Goal: Task Accomplishment & Management: Use online tool/utility

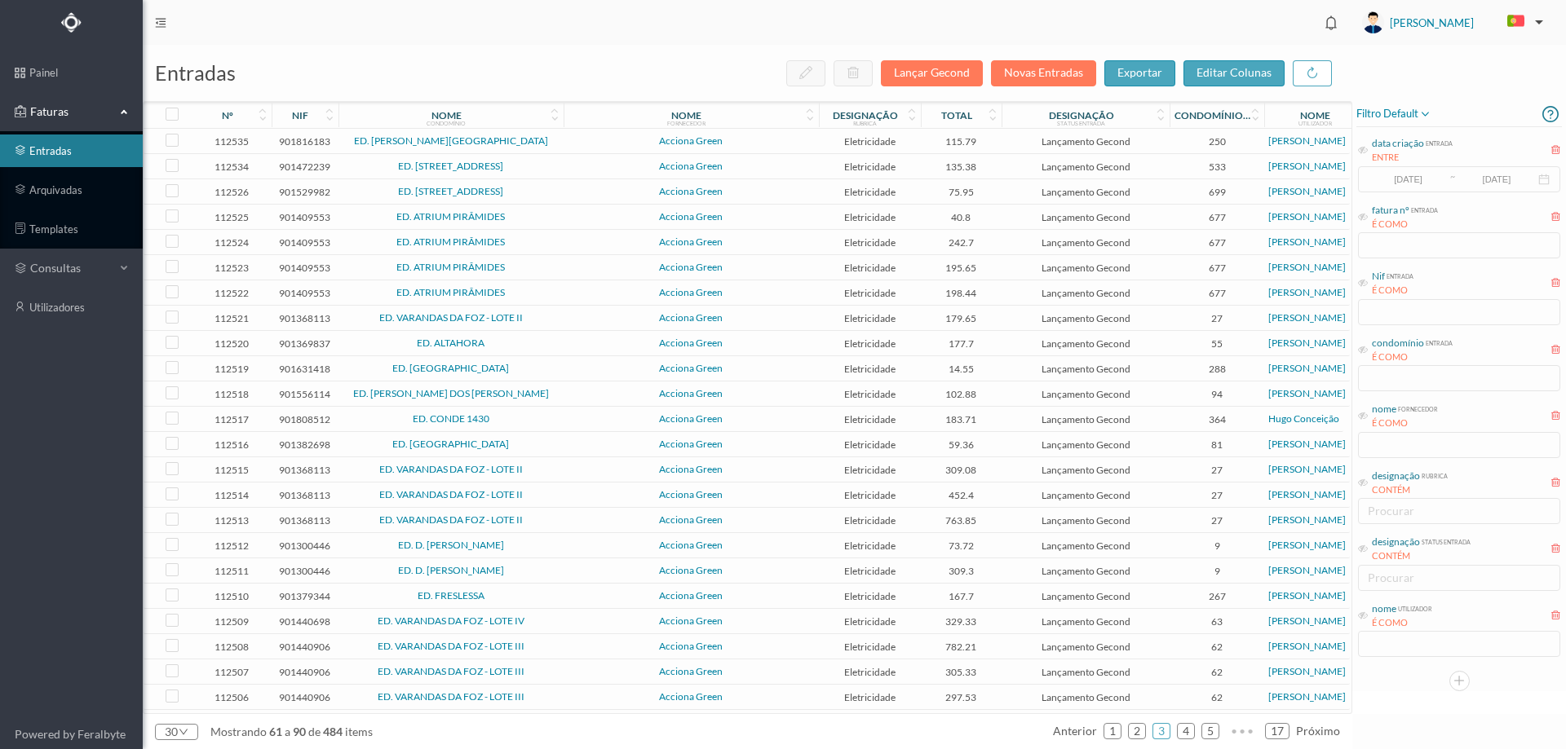
click at [546, 188] on span "ED. [STREET_ADDRESS]" at bounding box center [450, 192] width 217 height 10
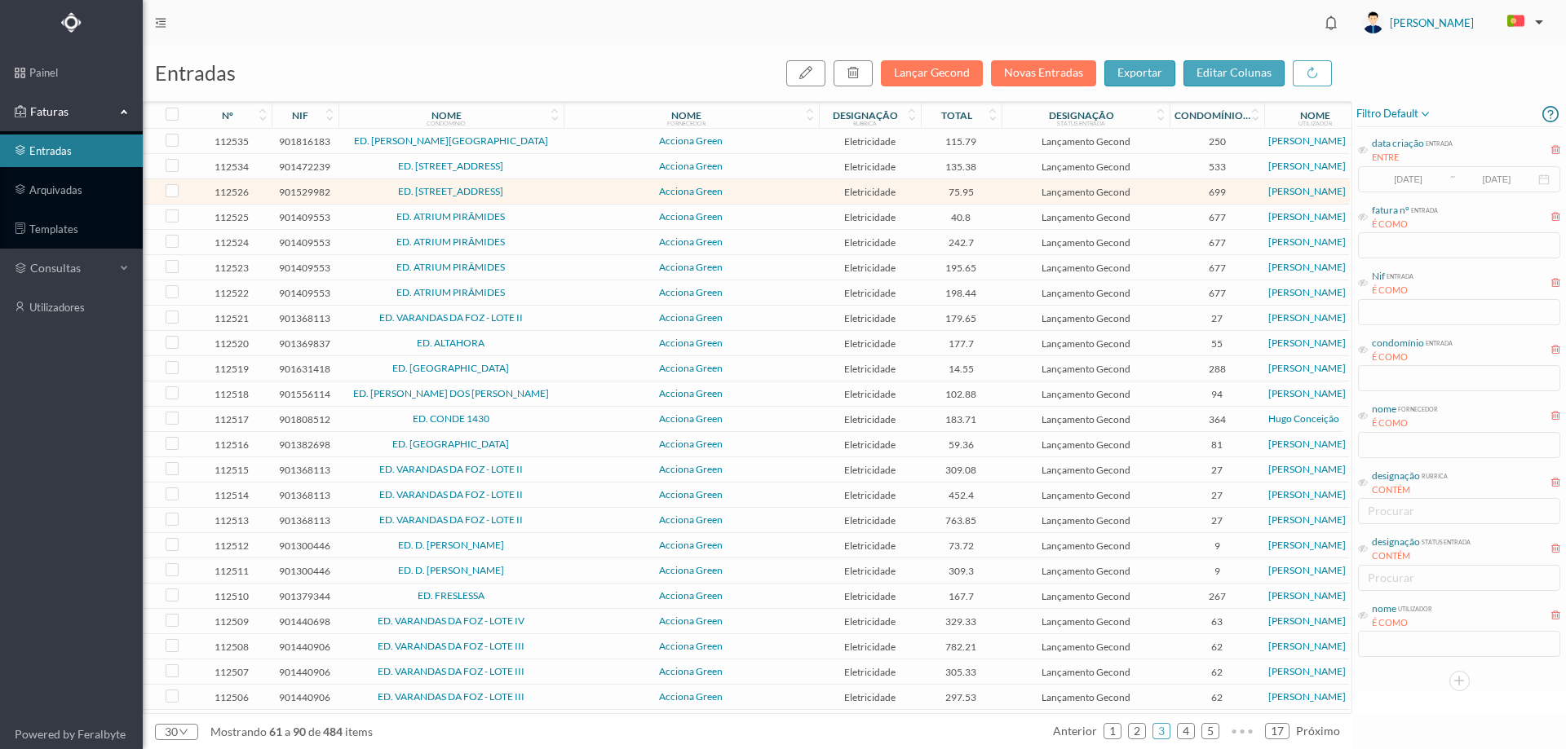
click at [546, 188] on span "ED. [STREET_ADDRESS]" at bounding box center [450, 192] width 217 height 10
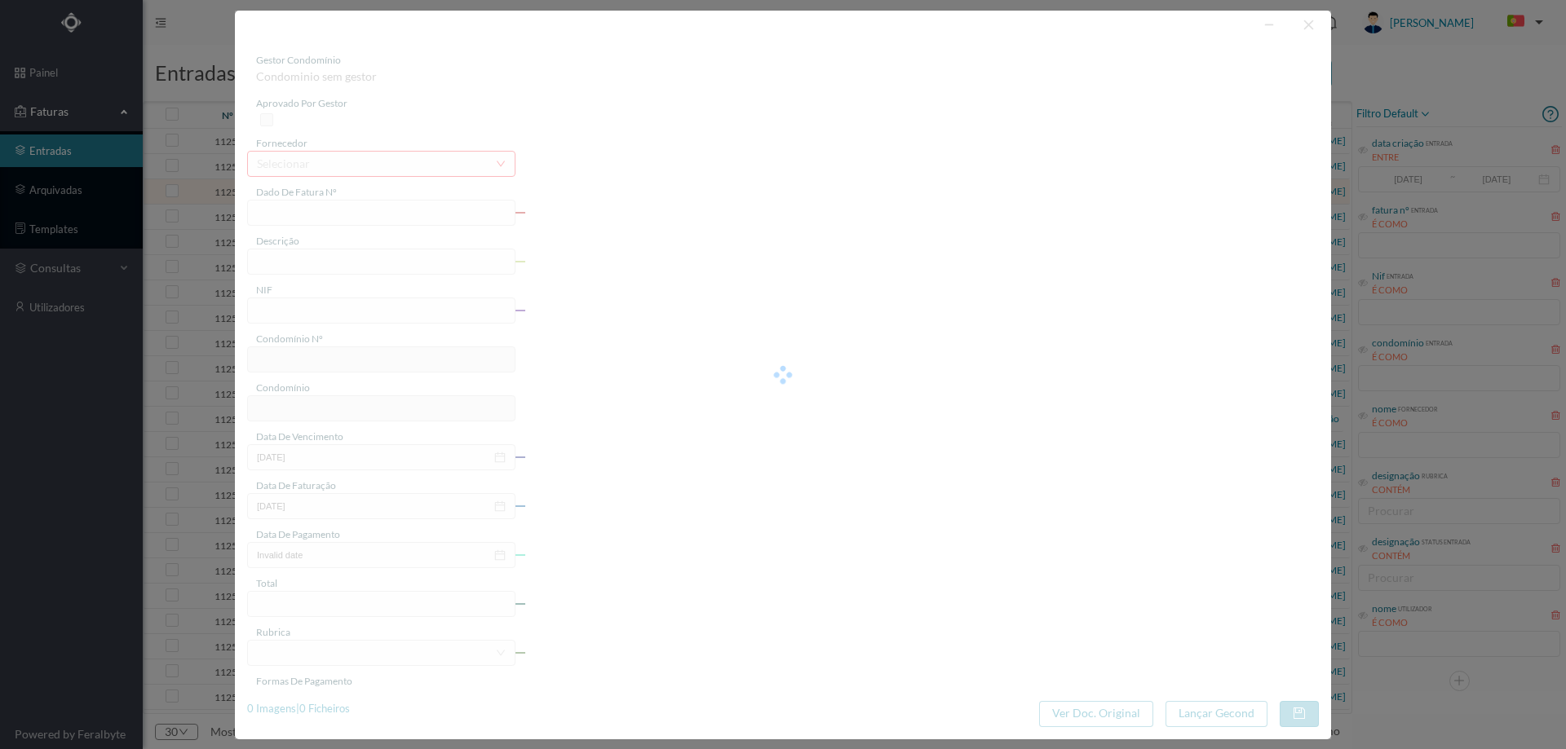
type input "FT P25/040362"
type input "DA PRAIA 313 COMUNS"
type input "901529982"
type input "[DATE]"
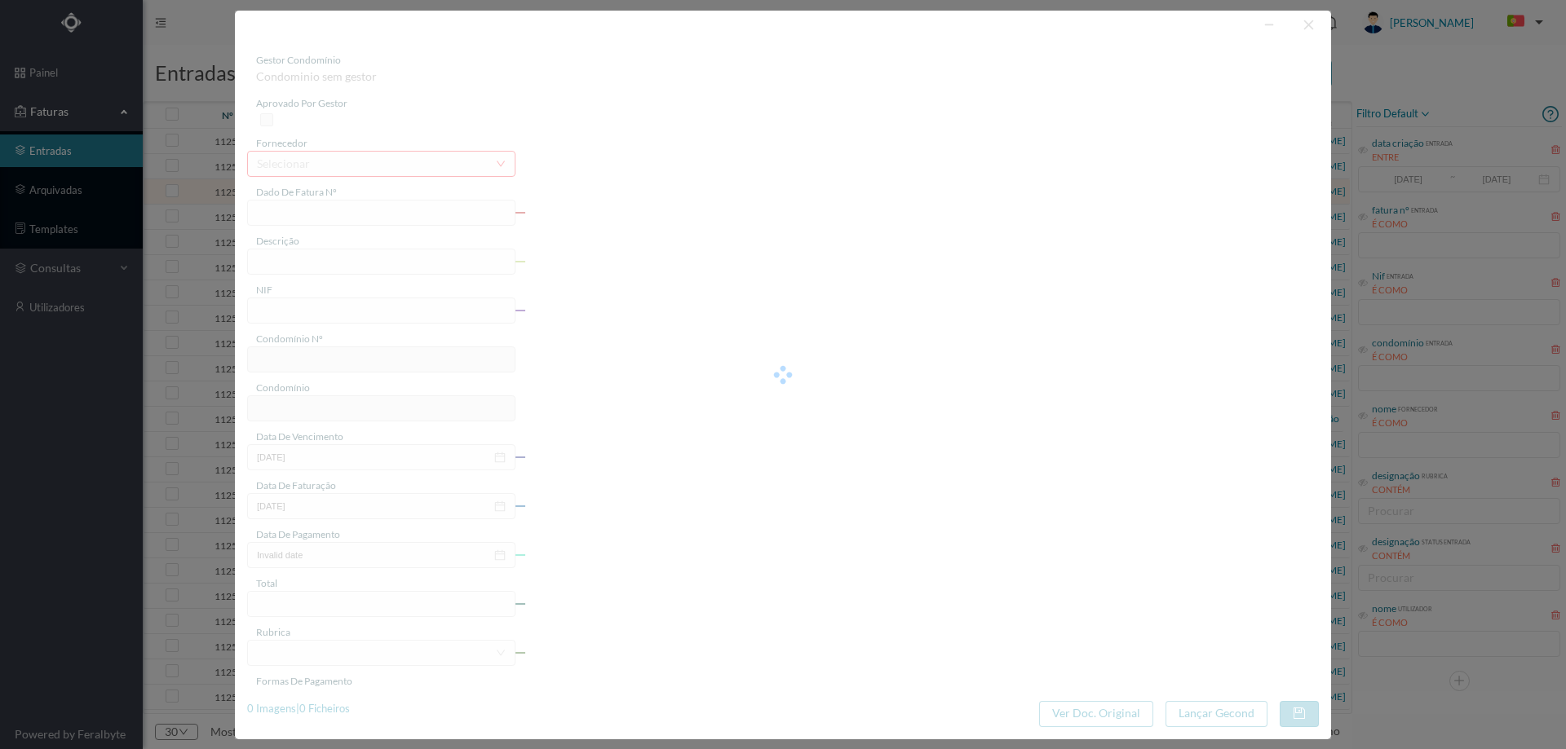
type input "[DATE]"
type input "75.95"
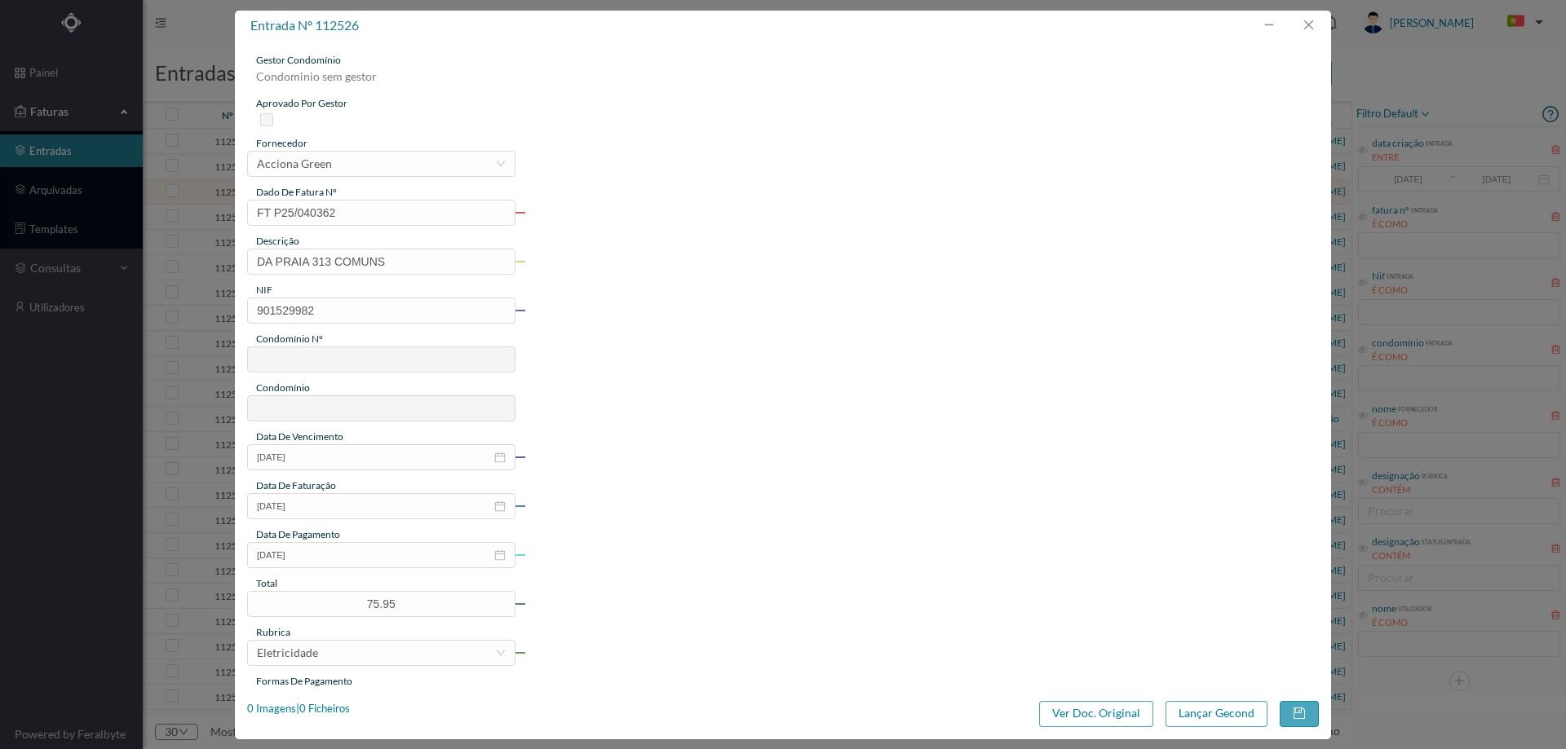
type input "699"
type input "ED. [STREET_ADDRESS]"
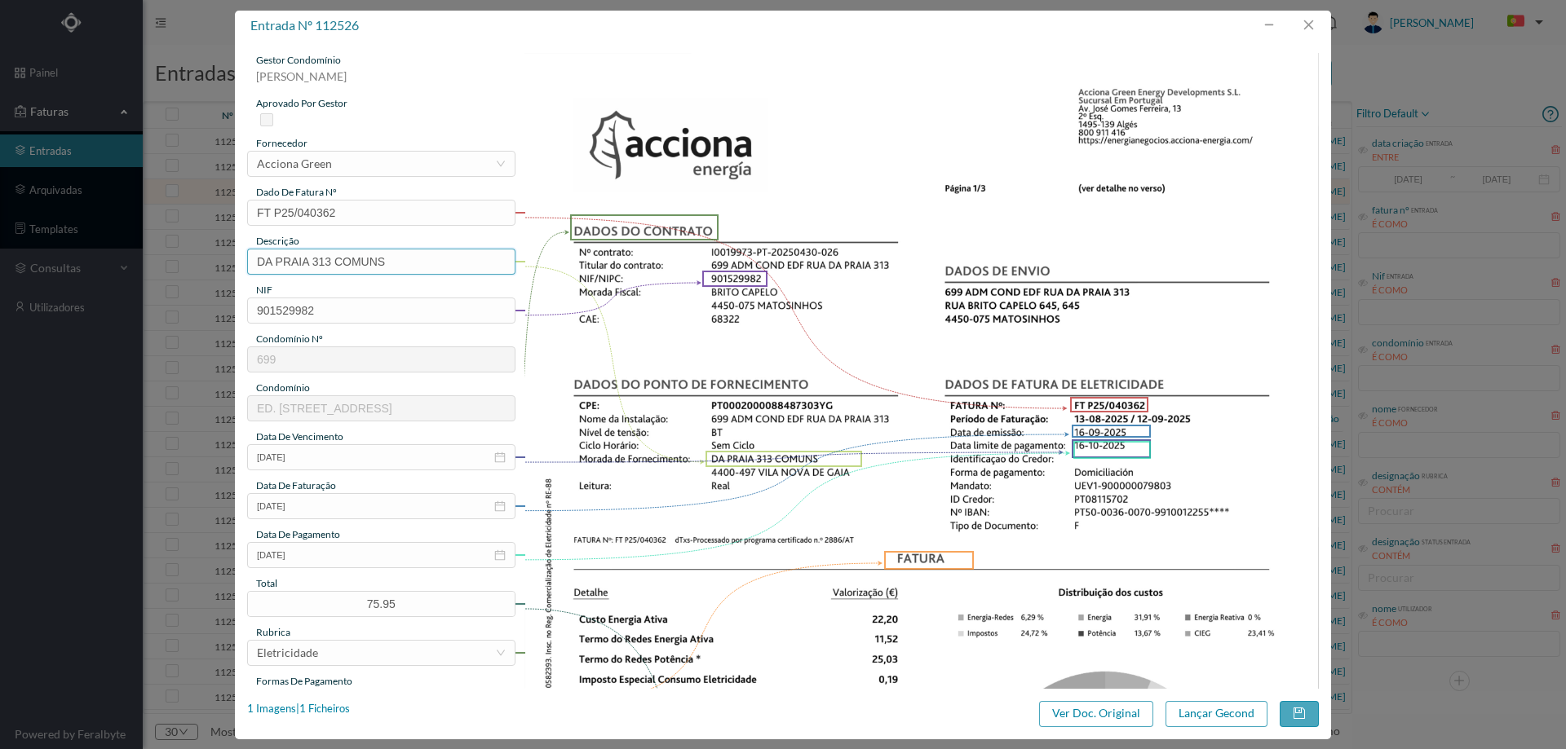
drag, startPoint x: 312, startPoint y: 259, endPoint x: 122, endPoint y: 265, distance: 190.9
click at [122, 265] on div "entrada nº 112526 gestor condomínio [PERSON_NAME] aprovado por gestor fornecedo…" at bounding box center [783, 374] width 1566 height 749
click at [375, 255] on input "313 COMUNS" at bounding box center [381, 262] width 268 height 26
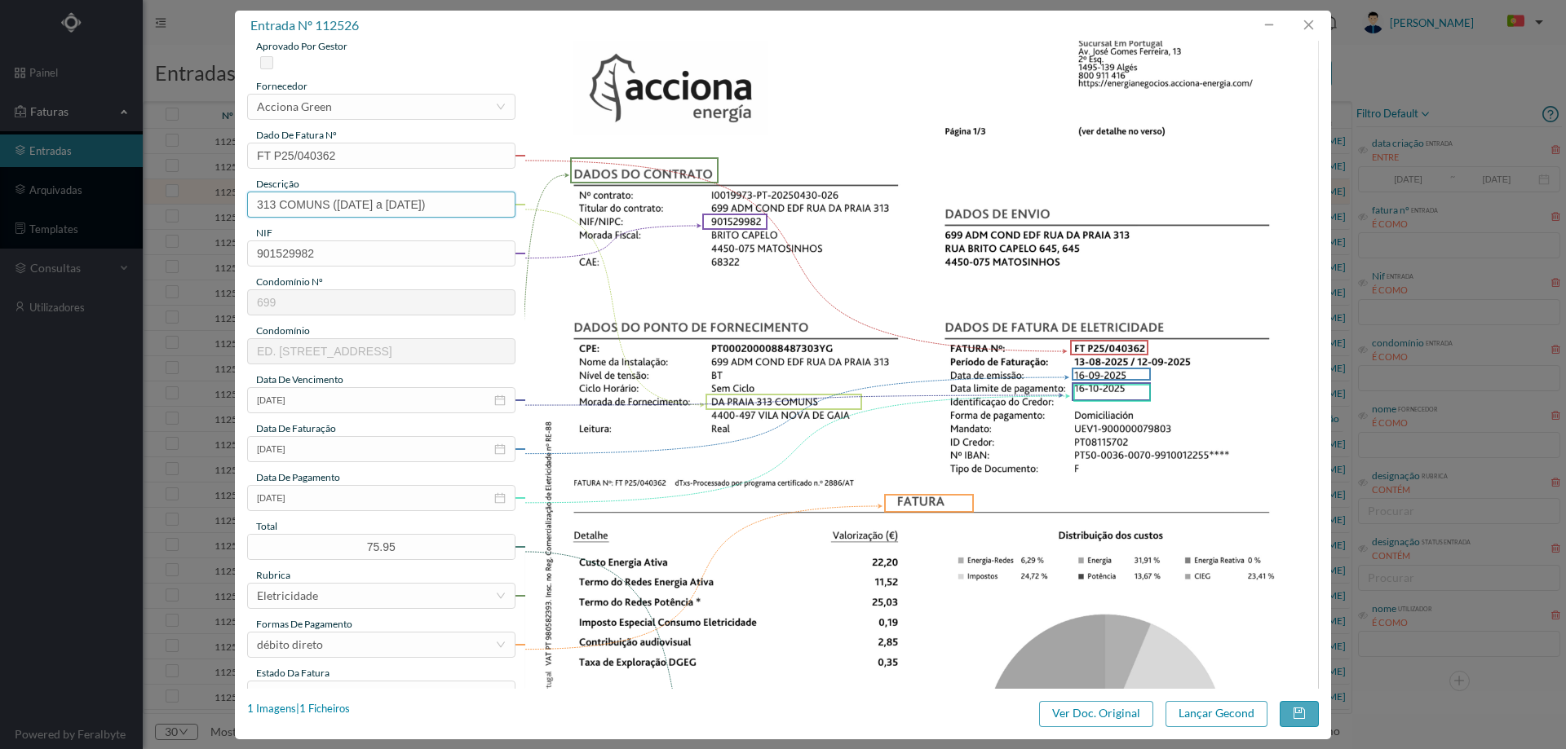
scroll to position [82, 0]
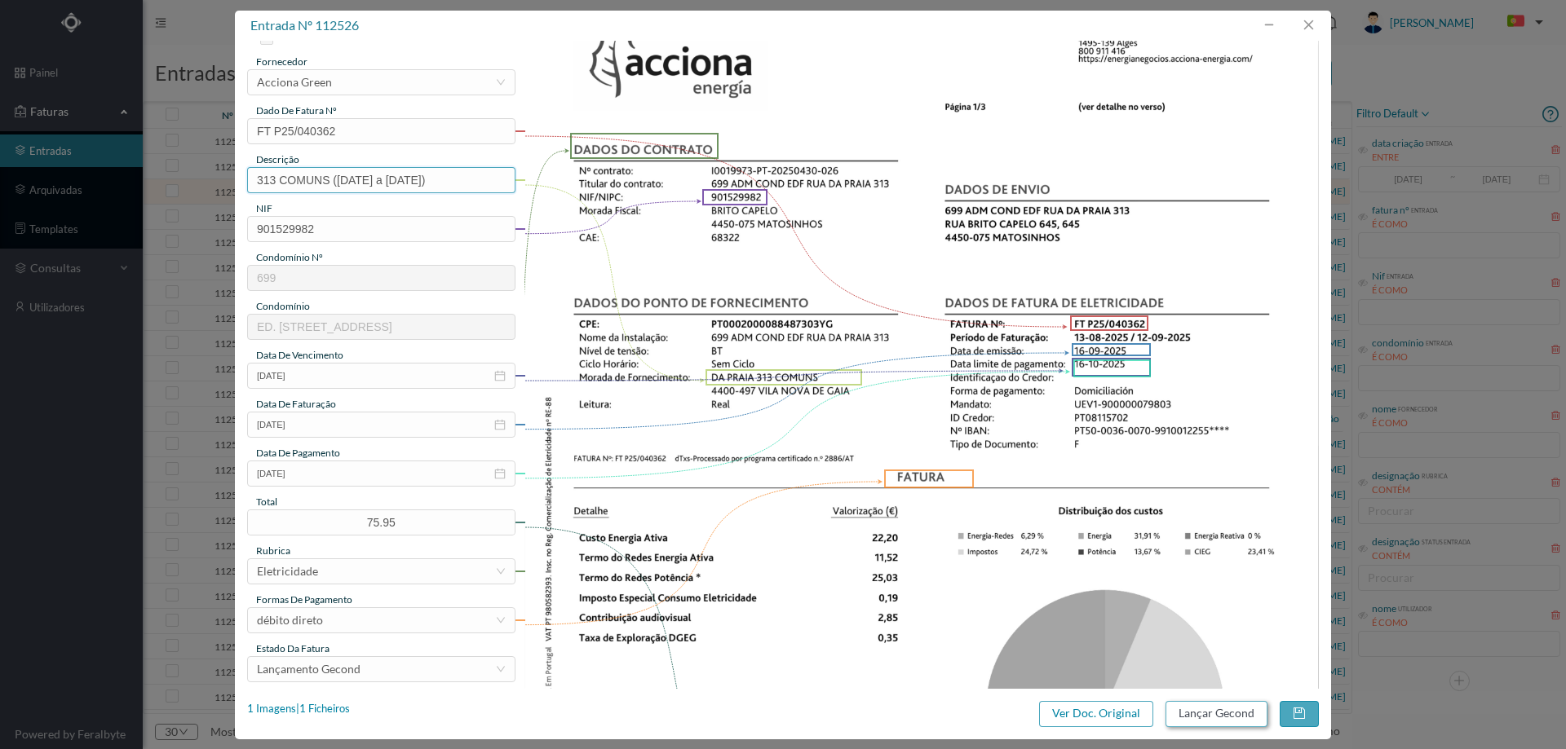
type input "313 COMUNS ([DATE] a [DATE])"
click at [1221, 717] on button "Lançar Gecond" at bounding box center [1216, 714] width 102 height 26
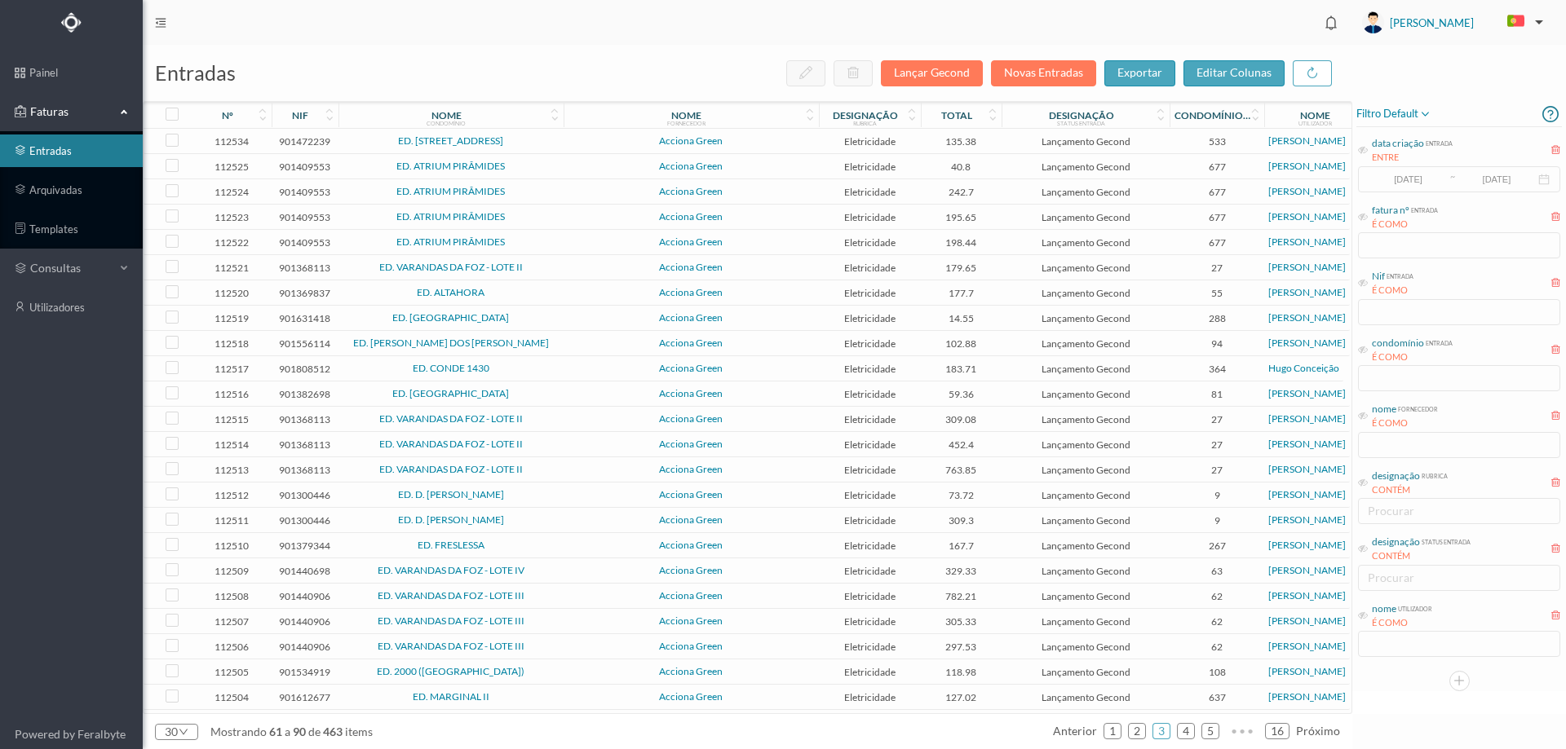
click at [561, 193] on td "ED. ATRIUM PIRÂMIDES" at bounding box center [450, 191] width 225 height 25
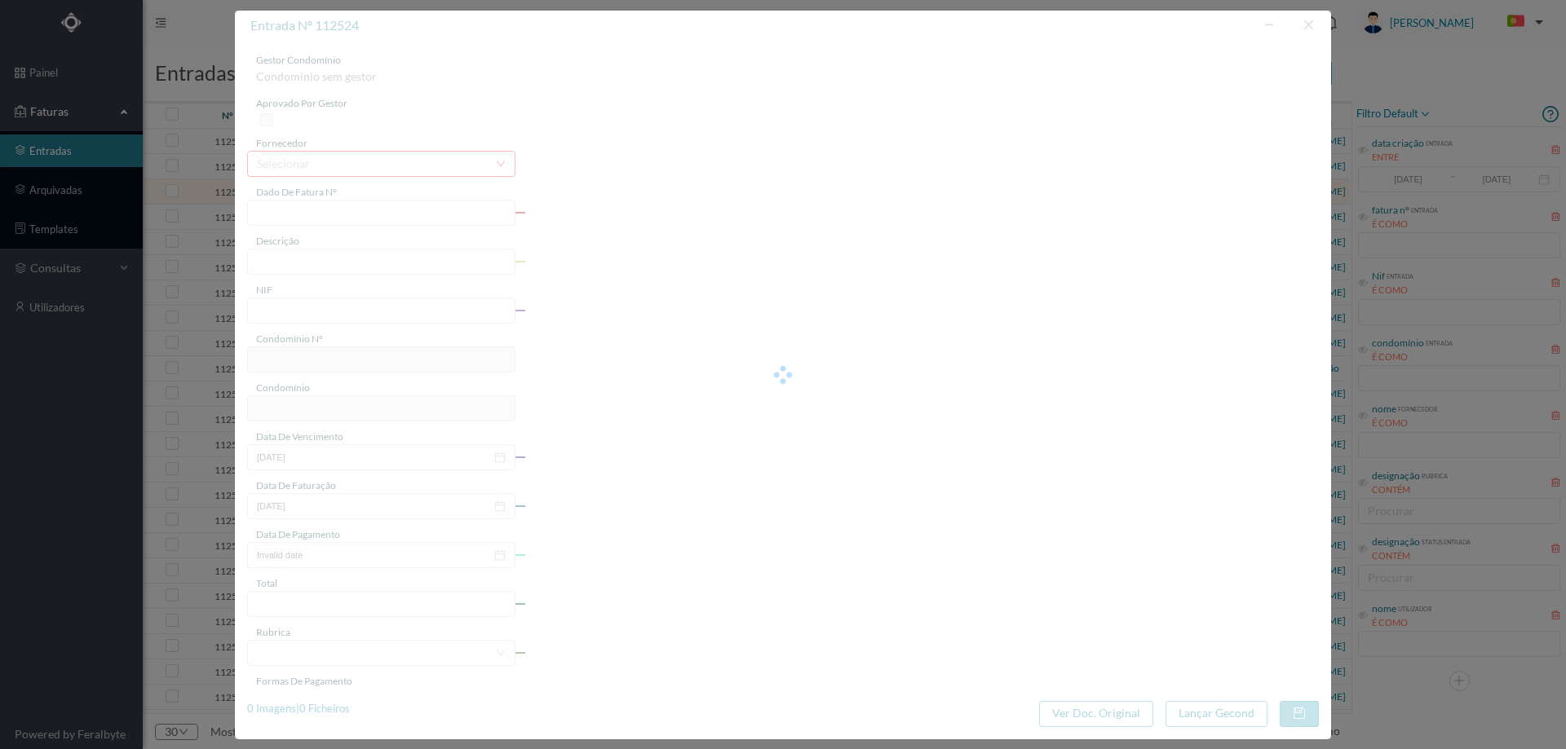
type input "FT P25/040359"
type input "VISCONDE DE BARREIROS 155"
type input "901409553"
type input "[DATE]"
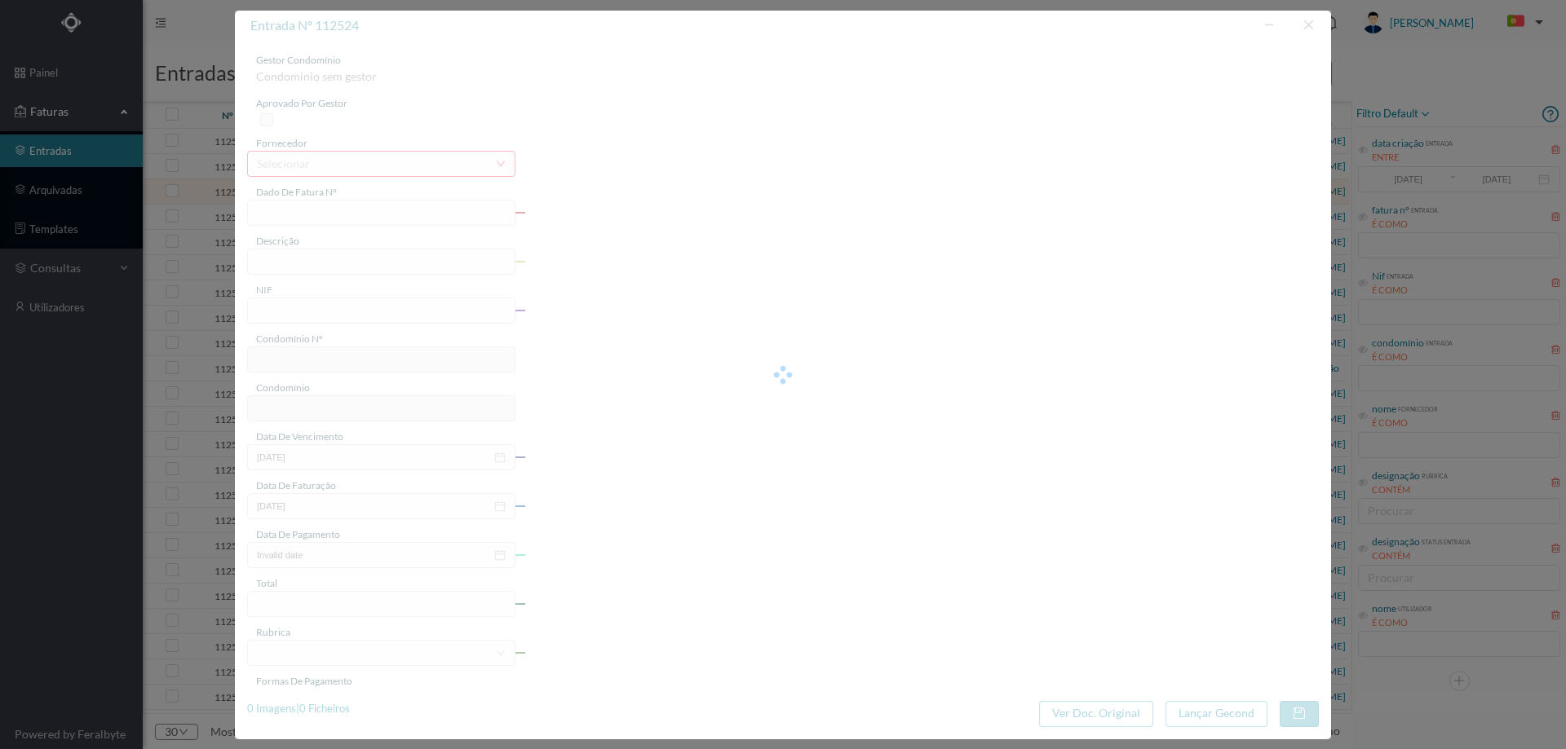
type input "[DATE]"
type input "242.70"
type input "677"
type input "ED. ATRIUM PIRÂMIDES"
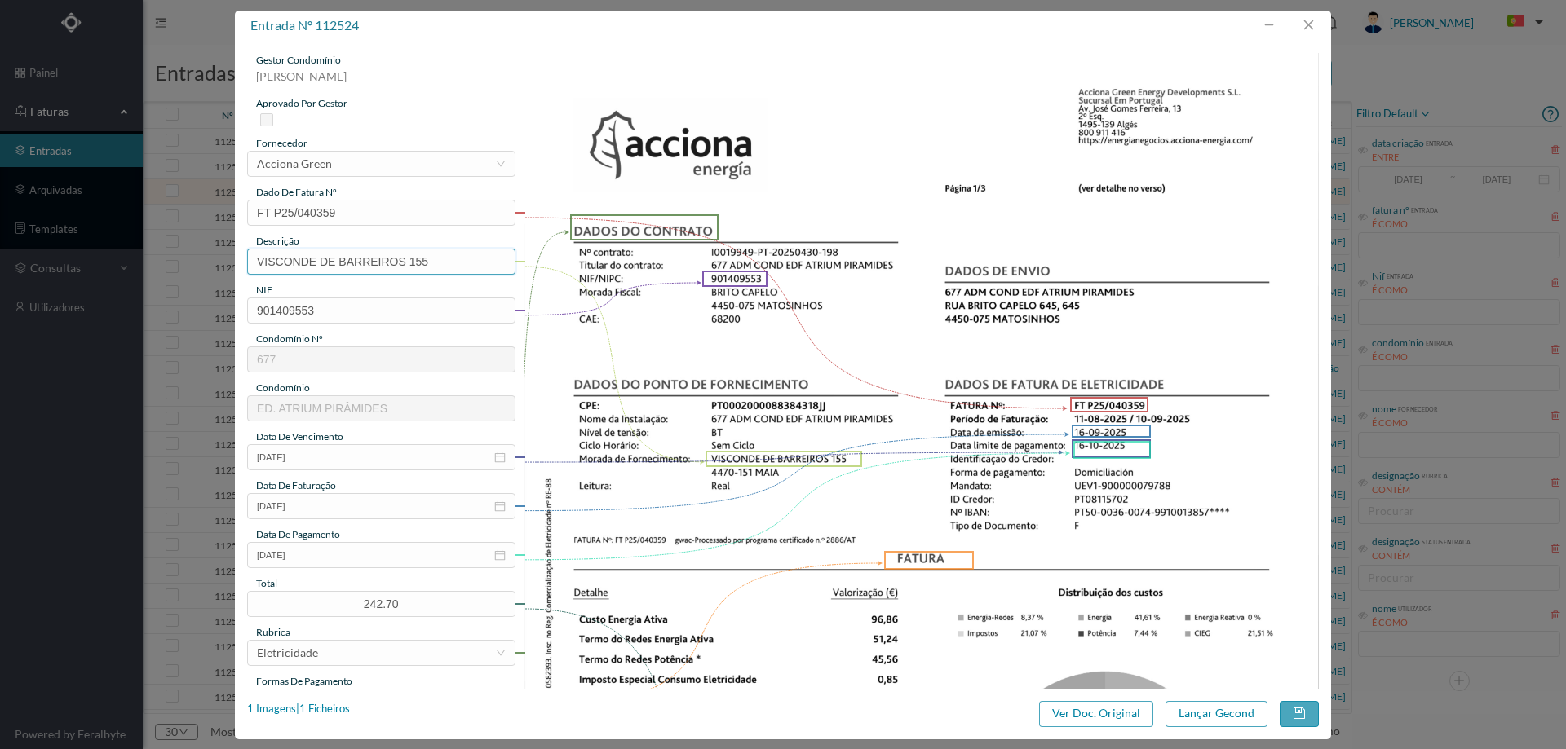
drag, startPoint x: 410, startPoint y: 260, endPoint x: 76, endPoint y: 260, distance: 334.3
click at [76, 260] on div "entrada nº 112524 gestor condomínio [PERSON_NAME] aprovado por gestor fornecedo…" at bounding box center [783, 374] width 1566 height 749
click at [298, 267] on input "155" at bounding box center [381, 262] width 268 height 26
type input "155 ([DATE] a [DATE])"
click at [1206, 722] on button "Lançar Gecond" at bounding box center [1216, 714] width 102 height 26
